Goal: Task Accomplishment & Management: Use online tool/utility

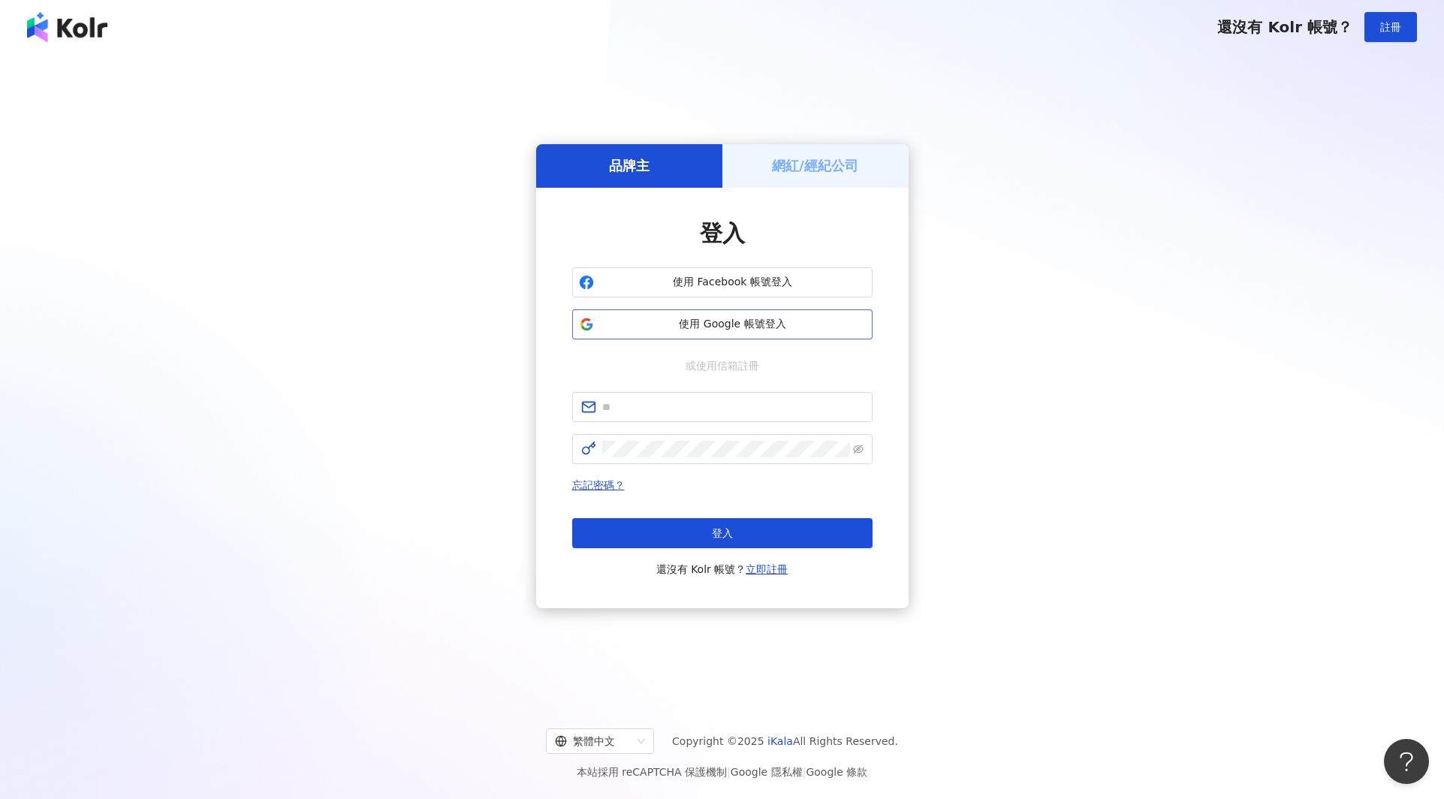
click at [669, 324] on span "使用 Google 帳號登入" at bounding box center [733, 324] width 266 height 15
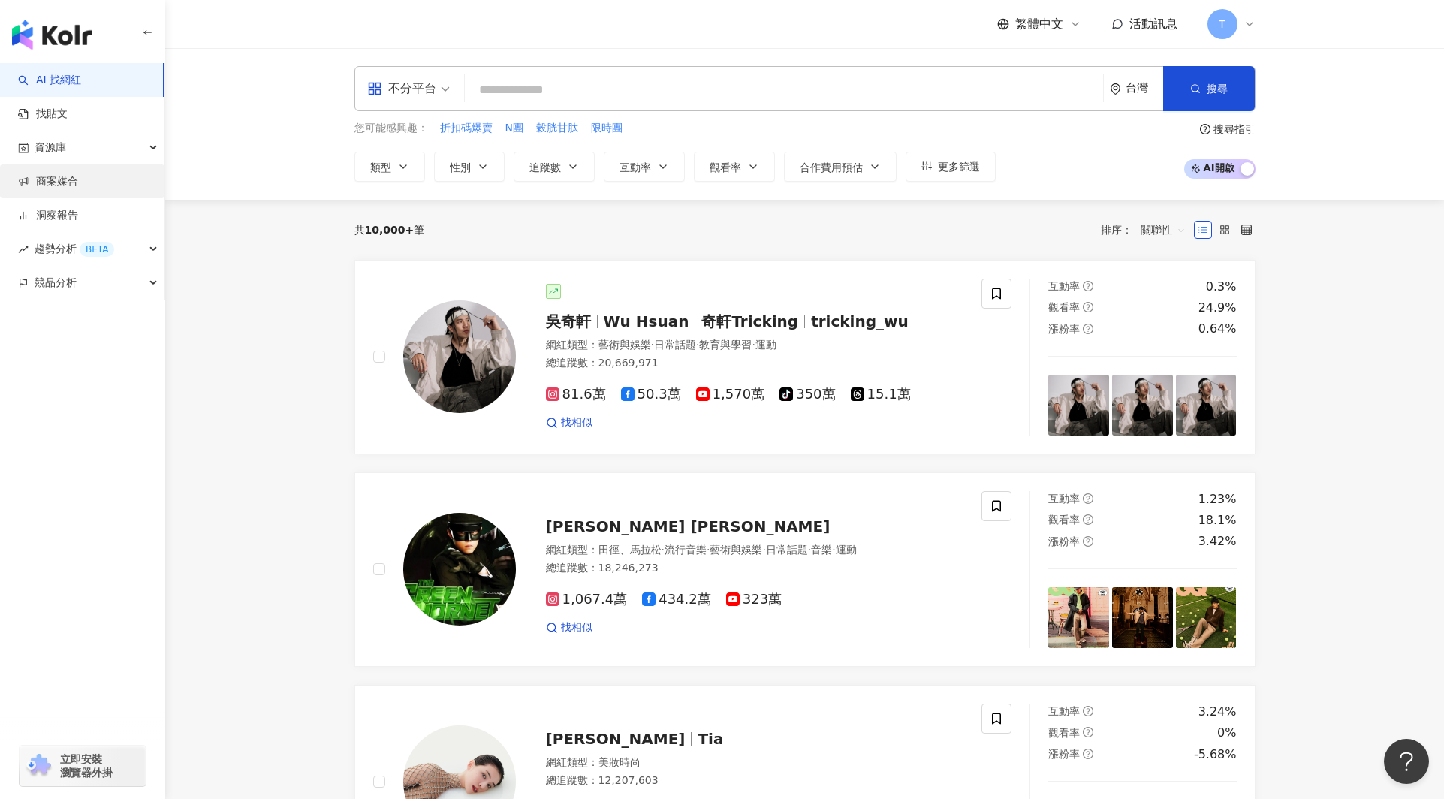
click at [59, 180] on link "商案媒合" at bounding box center [48, 181] width 60 height 15
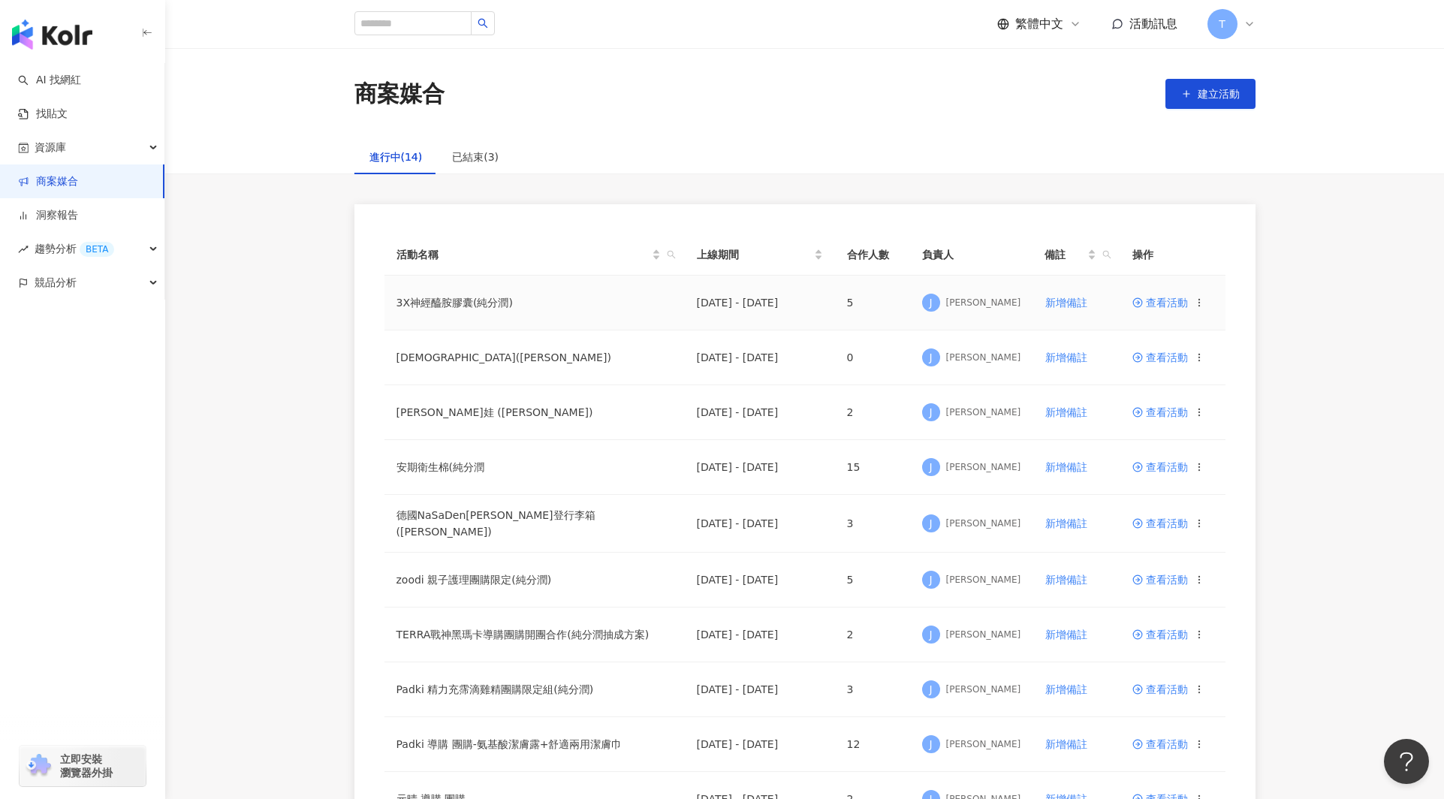
click at [1171, 304] on span "查看活動" at bounding box center [1161, 302] width 56 height 11
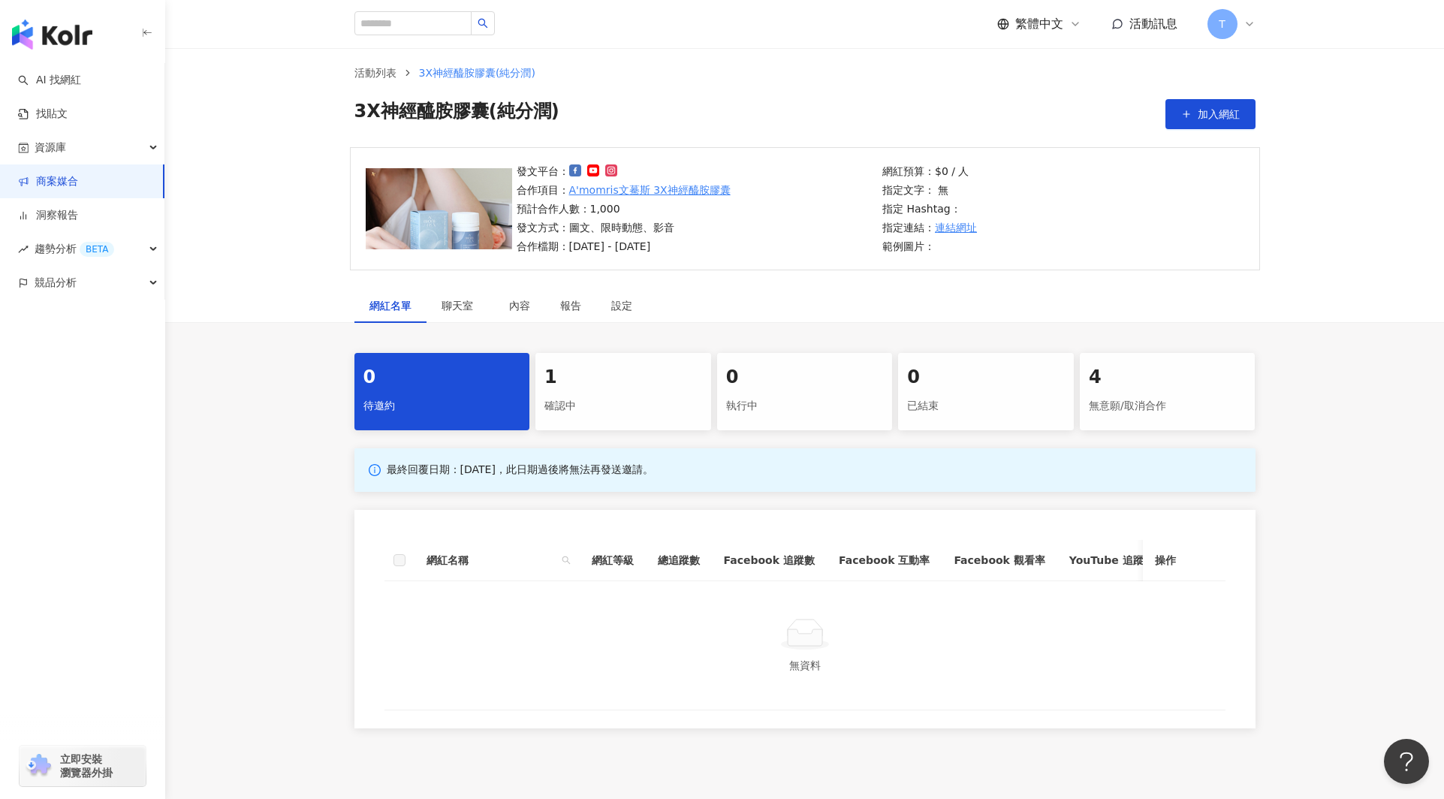
scroll to position [119, 0]
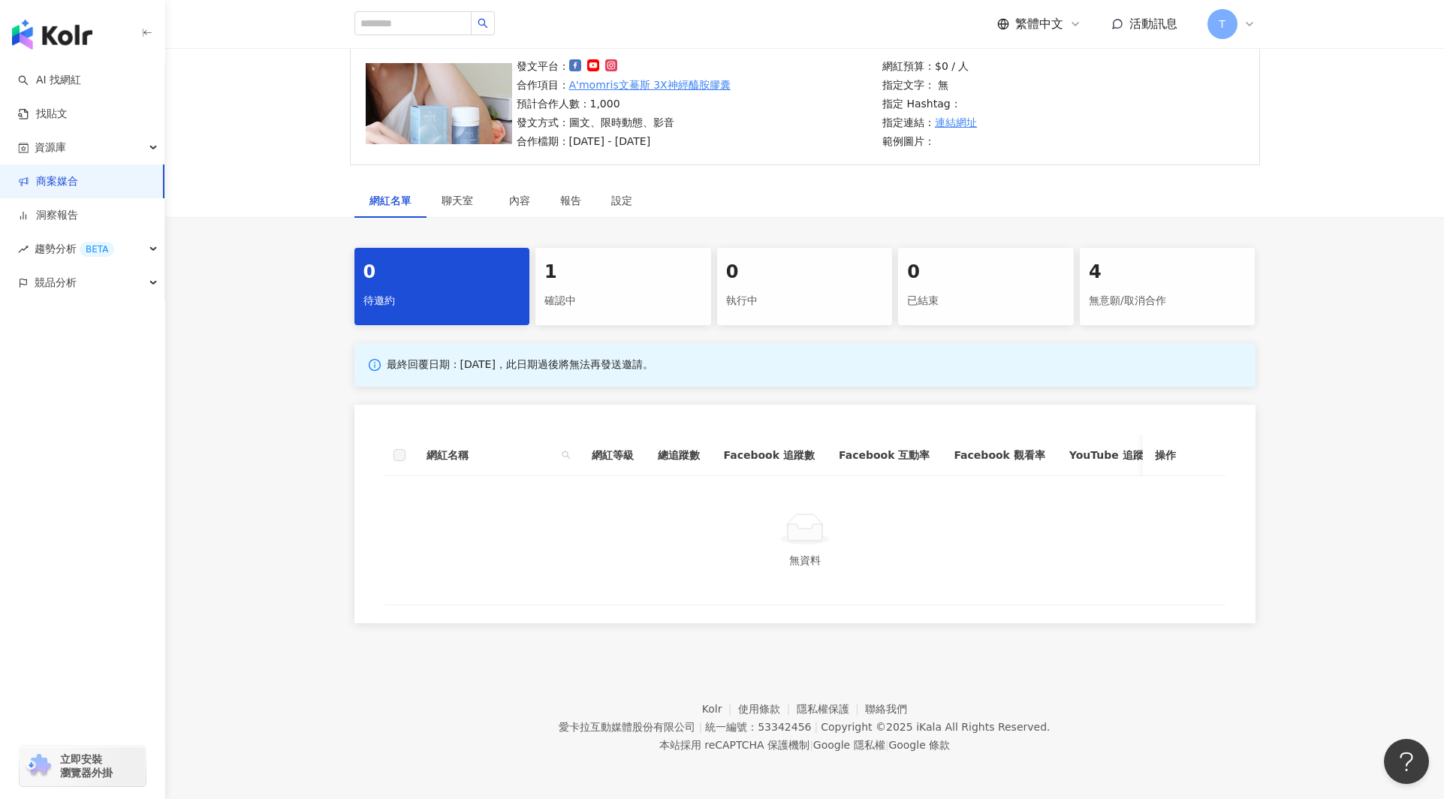
click at [641, 279] on div "1" at bounding box center [624, 273] width 158 height 26
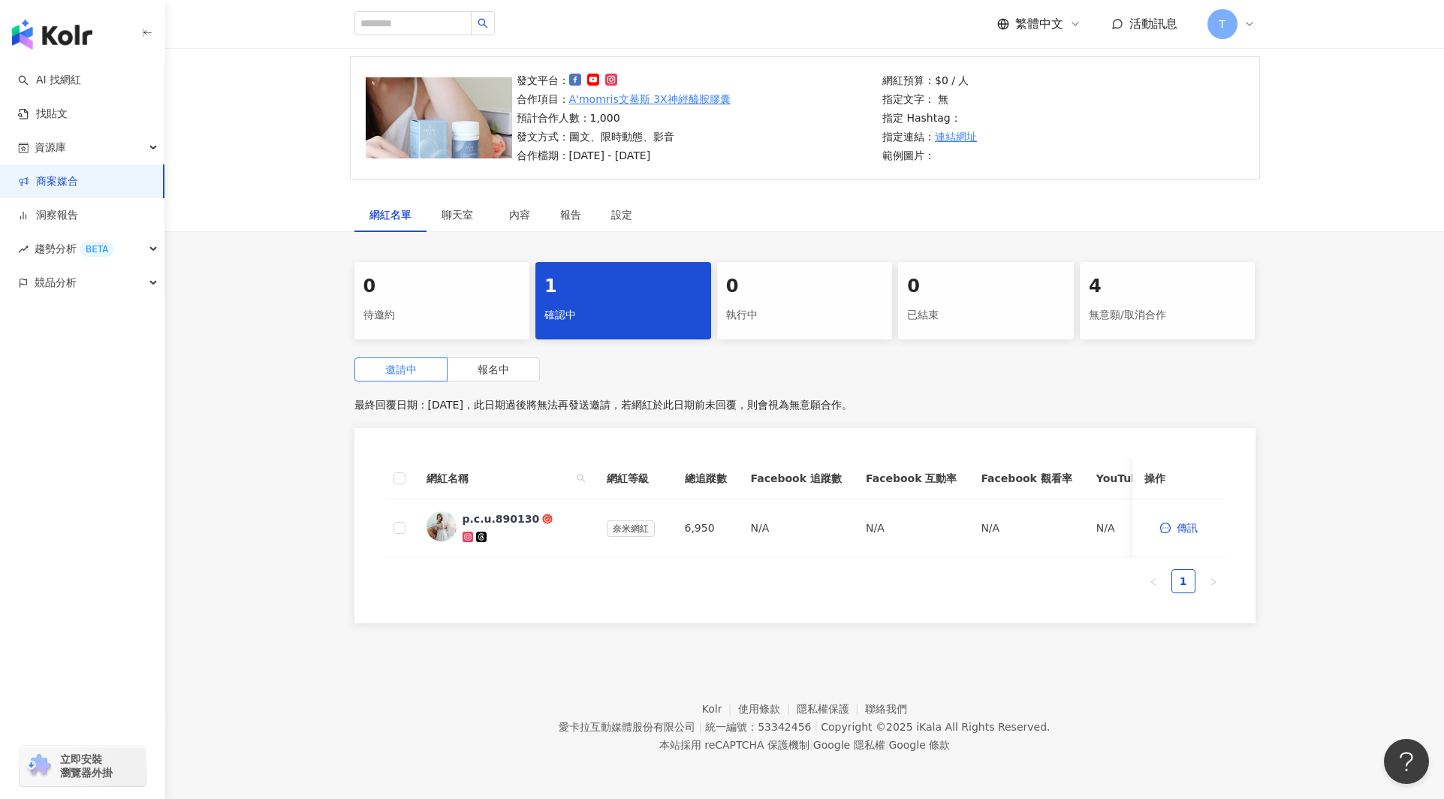
scroll to position [104, 0]
click at [487, 520] on div "p.c.u.890130" at bounding box center [501, 518] width 77 height 15
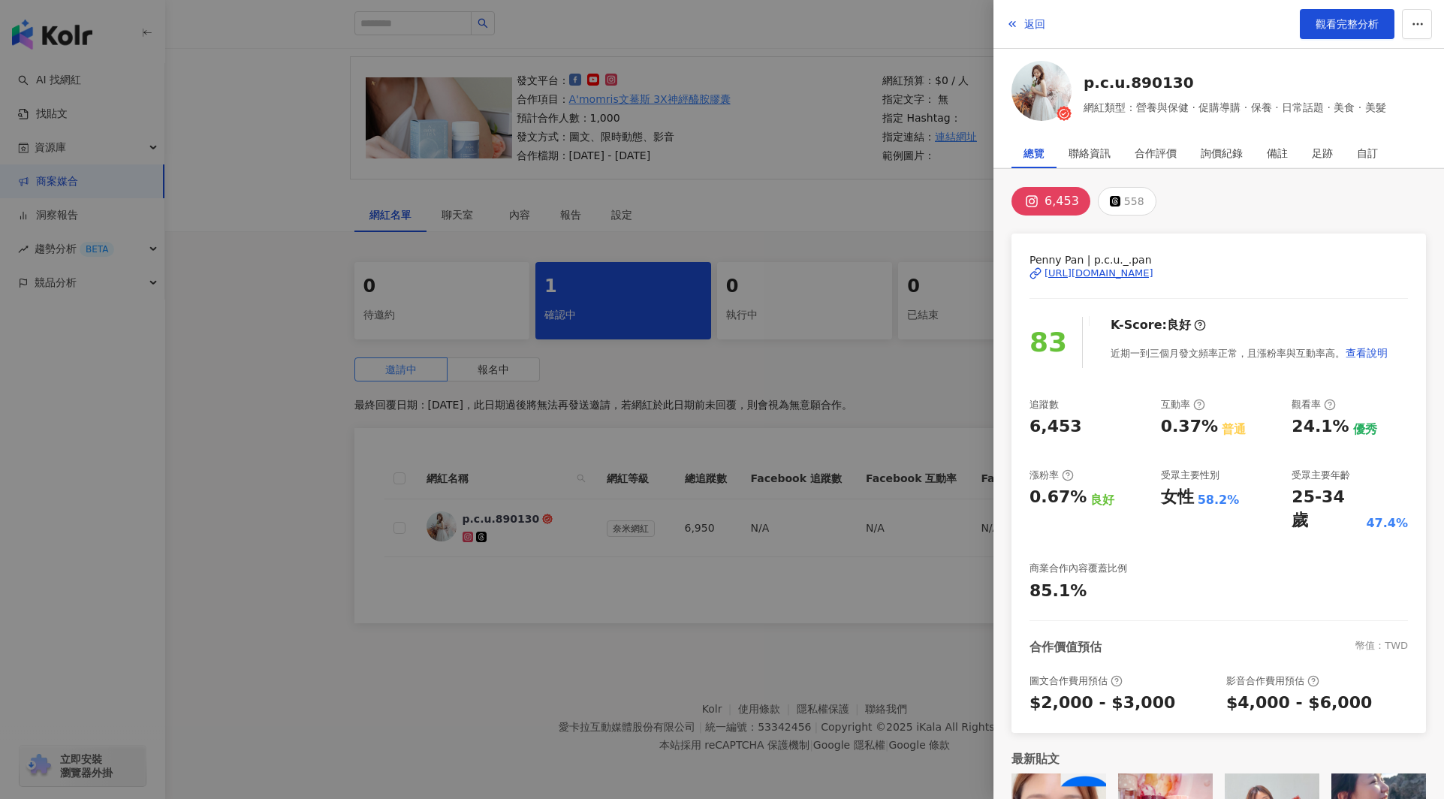
click at [1116, 270] on div "[URL][DOMAIN_NAME]" at bounding box center [1099, 274] width 109 height 14
click at [587, 387] on div at bounding box center [722, 399] width 1444 height 799
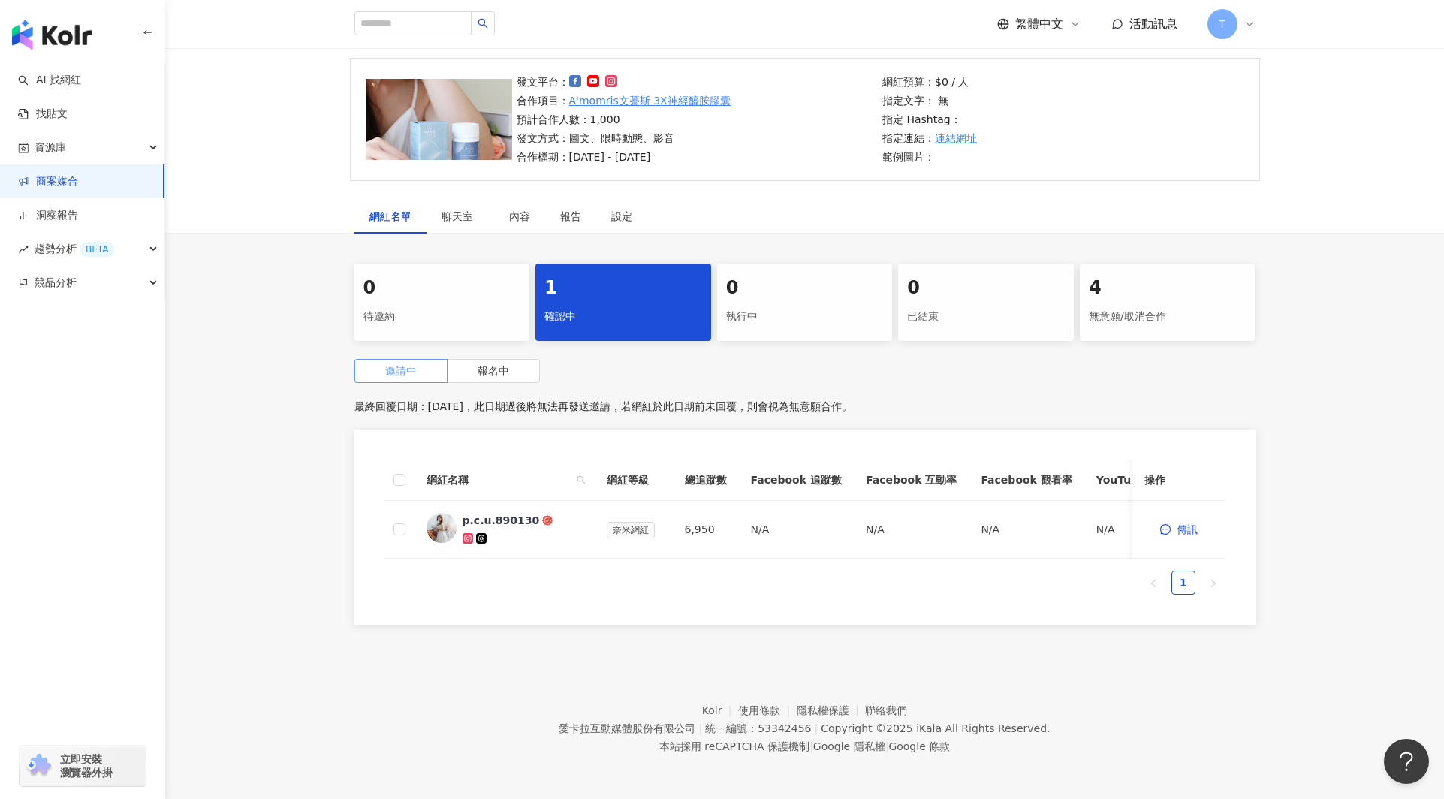
click at [416, 369] on span "邀請中" at bounding box center [401, 371] width 32 height 12
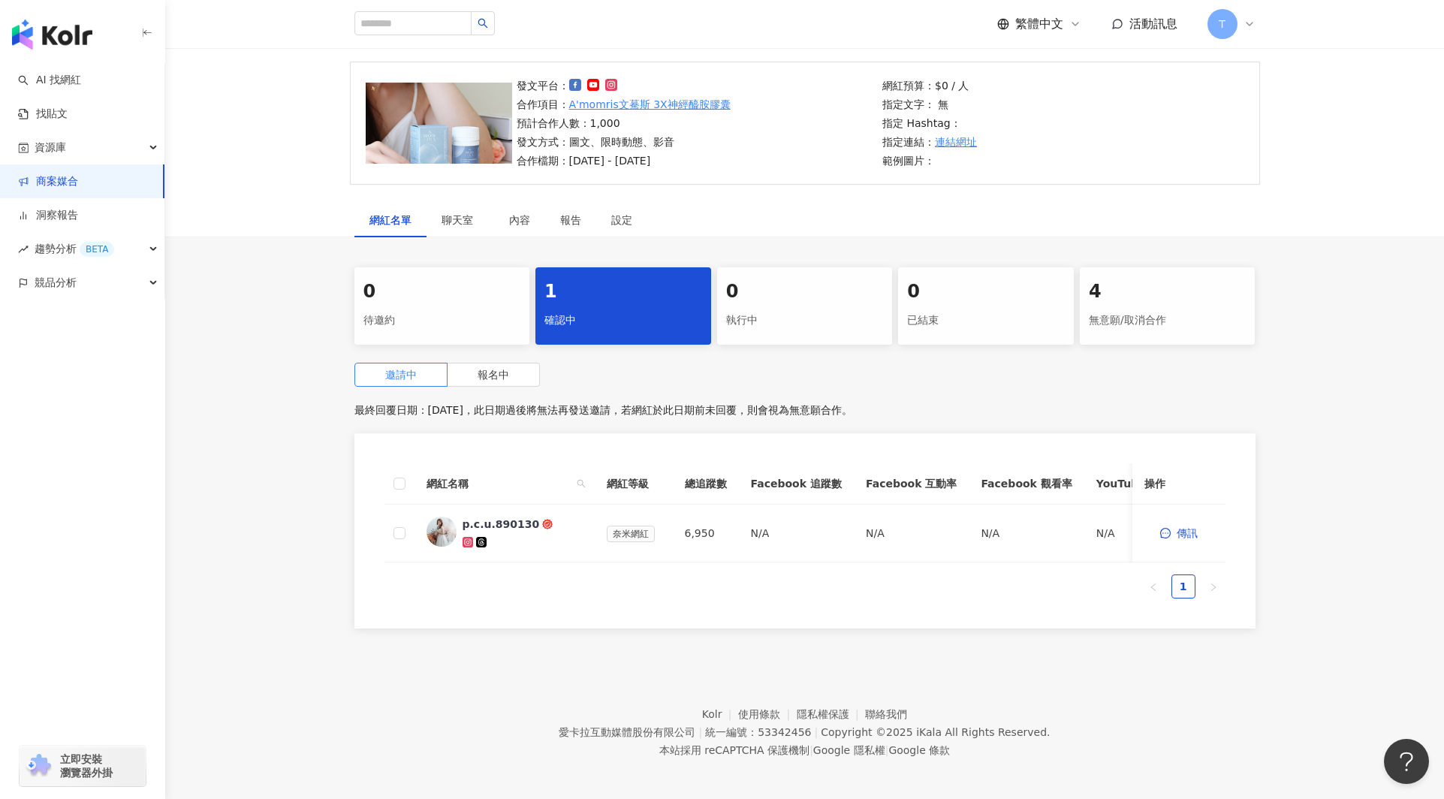
drag, startPoint x: 643, startPoint y: 281, endPoint x: 541, endPoint y: 380, distance: 142.3
click at [642, 282] on div "1" at bounding box center [624, 292] width 158 height 26
drag, startPoint x: 484, startPoint y: 372, endPoint x: 498, endPoint y: 375, distance: 13.8
click at [484, 371] on span "報名中" at bounding box center [494, 377] width 32 height 12
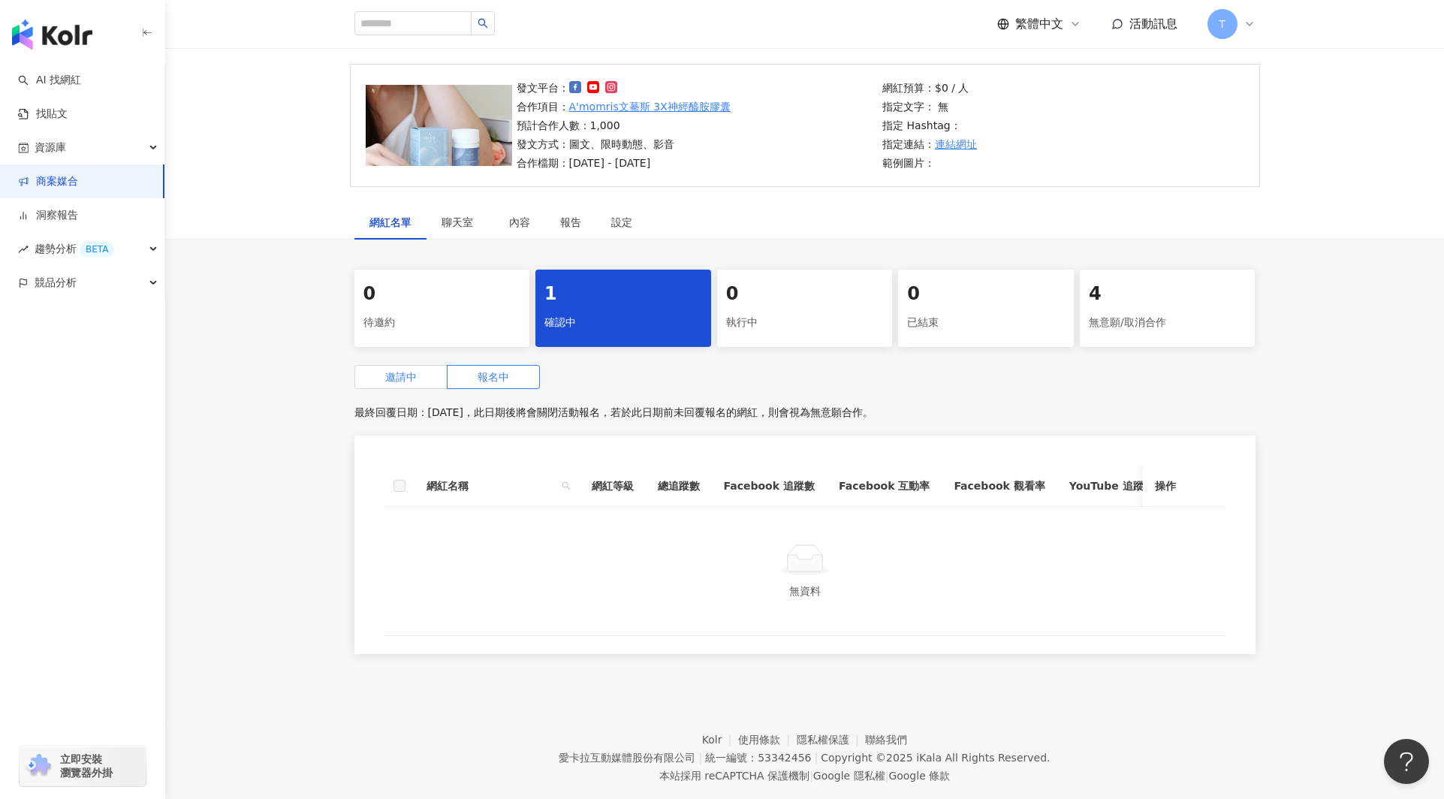
click at [397, 376] on span "邀請中" at bounding box center [401, 377] width 32 height 12
